Goal: Task Accomplishment & Management: Use online tool/utility

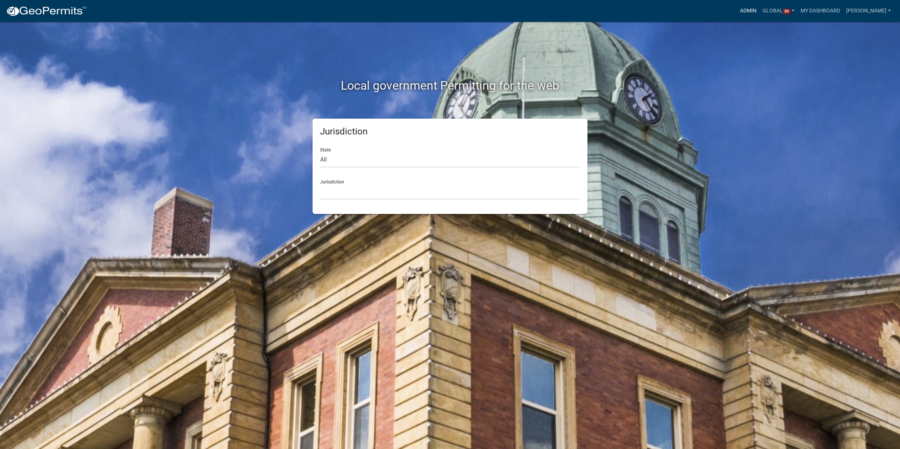
click at [738, 9] on link "Admin" at bounding box center [748, 11] width 23 height 14
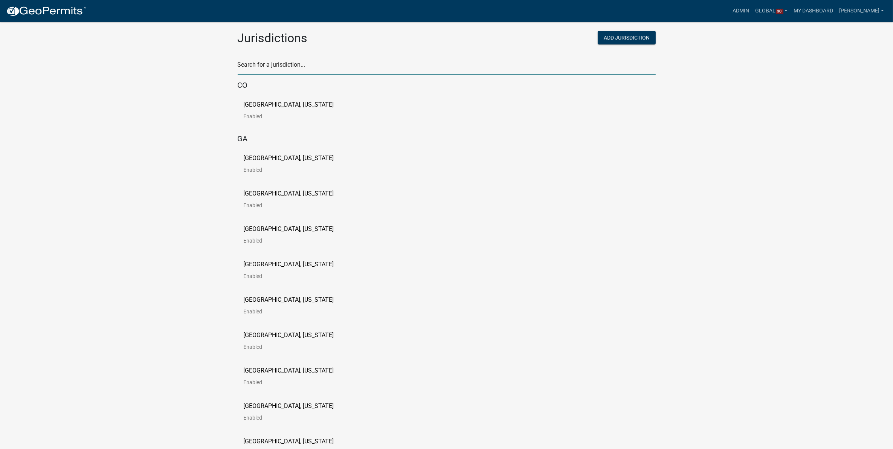
click at [398, 64] on input "text" at bounding box center [447, 66] width 418 height 15
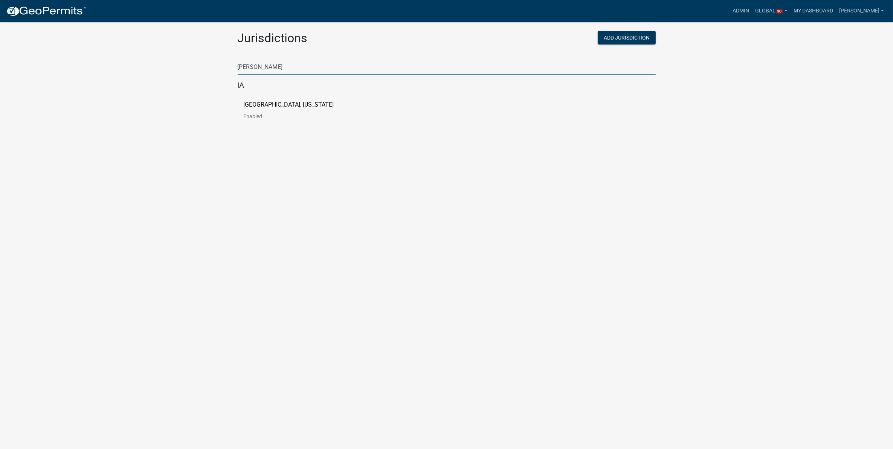
type input "[PERSON_NAME]"
click at [288, 96] on div "[GEOGRAPHIC_DATA], [US_STATE] Enabled" at bounding box center [447, 113] width 418 height 35
click at [285, 103] on p "[GEOGRAPHIC_DATA], [US_STATE]" at bounding box center [289, 105] width 90 height 6
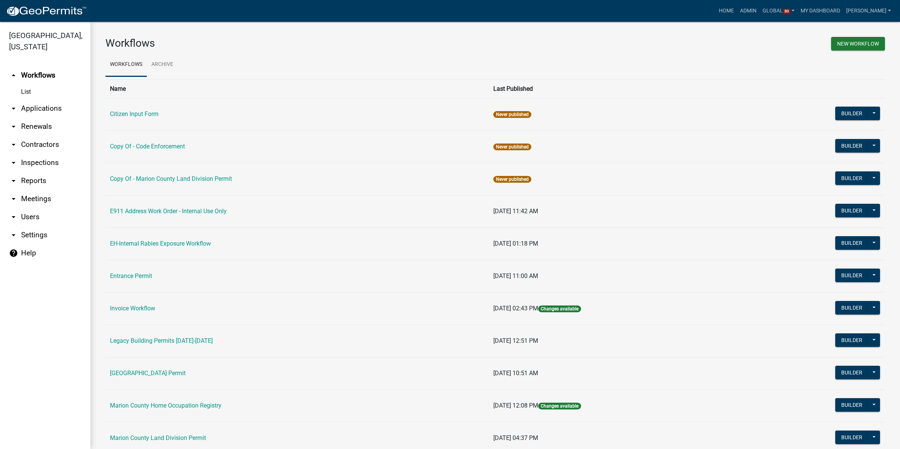
click at [29, 99] on link "arrow_drop_down Applications" at bounding box center [45, 108] width 90 height 18
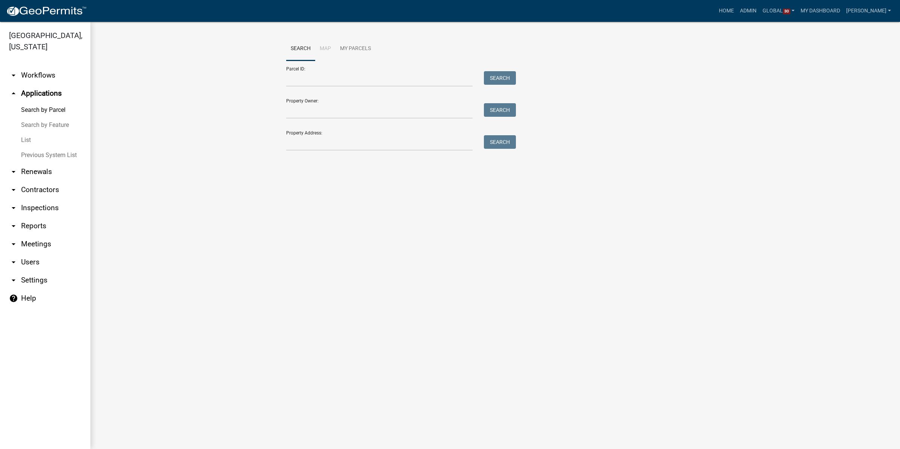
click at [23, 133] on link "List" at bounding box center [45, 140] width 90 height 15
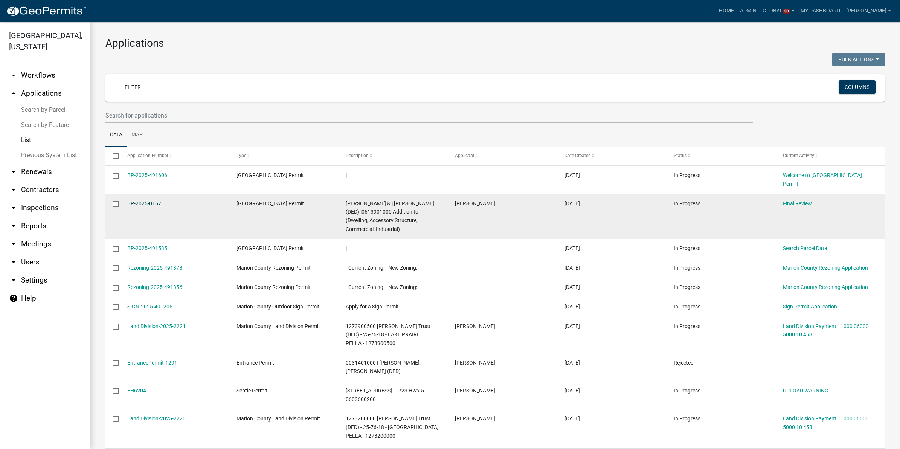
click at [137, 201] on link "BP-2025-0167" at bounding box center [144, 203] width 34 height 6
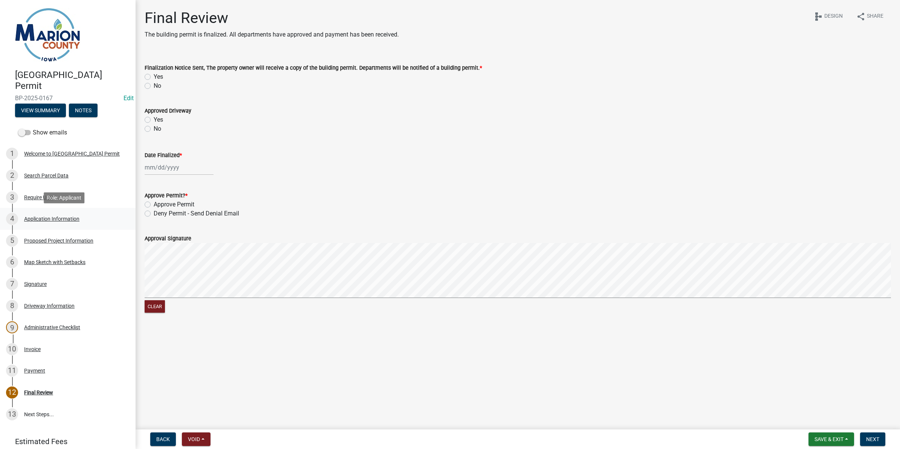
click at [56, 220] on div "Application Information" at bounding box center [51, 218] width 55 height 5
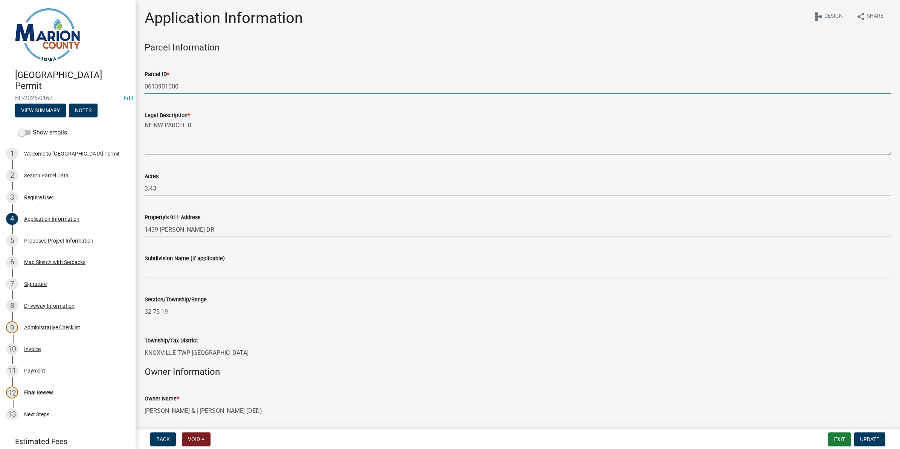
drag, startPoint x: 190, startPoint y: 85, endPoint x: 143, endPoint y: 85, distance: 47.1
click at [143, 85] on div "Parcel ID * 0613901000" at bounding box center [518, 76] width 758 height 35
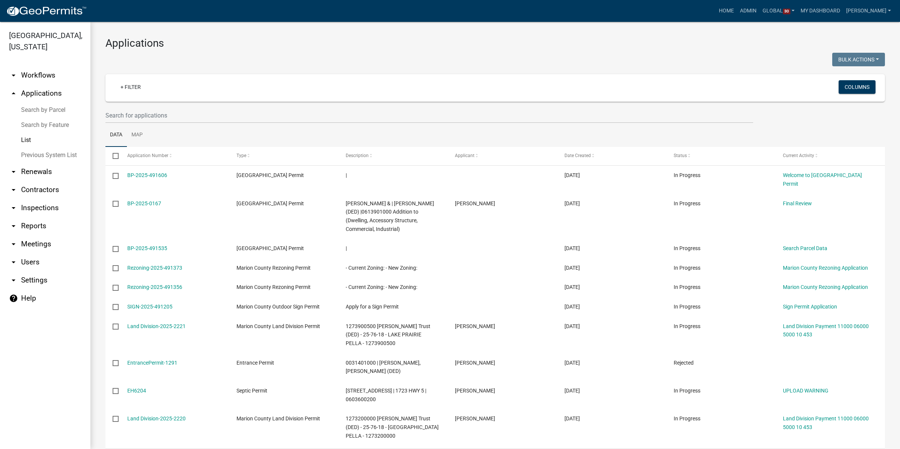
click at [33, 102] on link "Search by Parcel" at bounding box center [45, 109] width 90 height 15
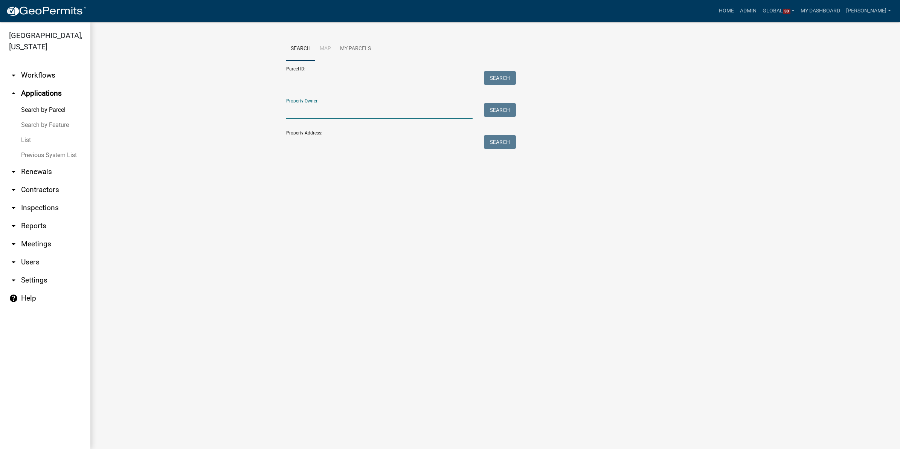
click at [376, 113] on input "Property Owner:" at bounding box center [379, 110] width 186 height 15
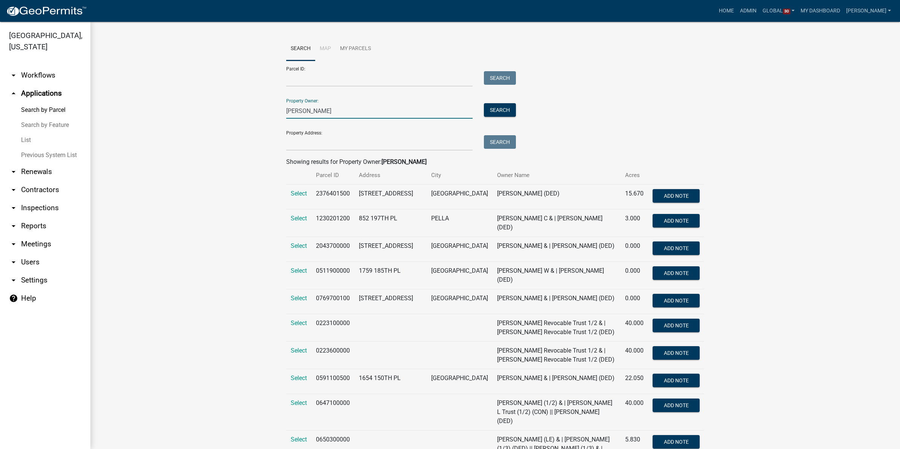
type input "[PERSON_NAME]"
drag, startPoint x: 347, startPoint y: 218, endPoint x: 312, endPoint y: 217, distance: 35.4
click at [312, 217] on td "1230201200" at bounding box center [332, 222] width 43 height 27
copy td "1230201200"
